Goal: Task Accomplishment & Management: Book appointment/travel/reservation

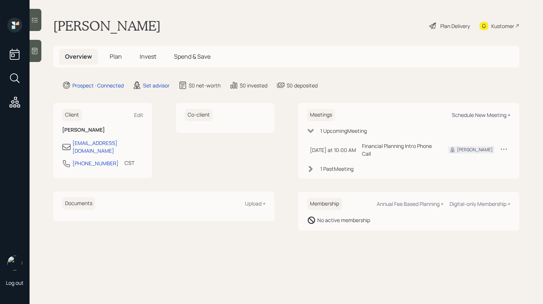
click at [462, 112] on div "Schedule New Meeting +" at bounding box center [481, 115] width 59 height 7
select select "round-[PERSON_NAME]"
